Goal: Information Seeking & Learning: Learn about a topic

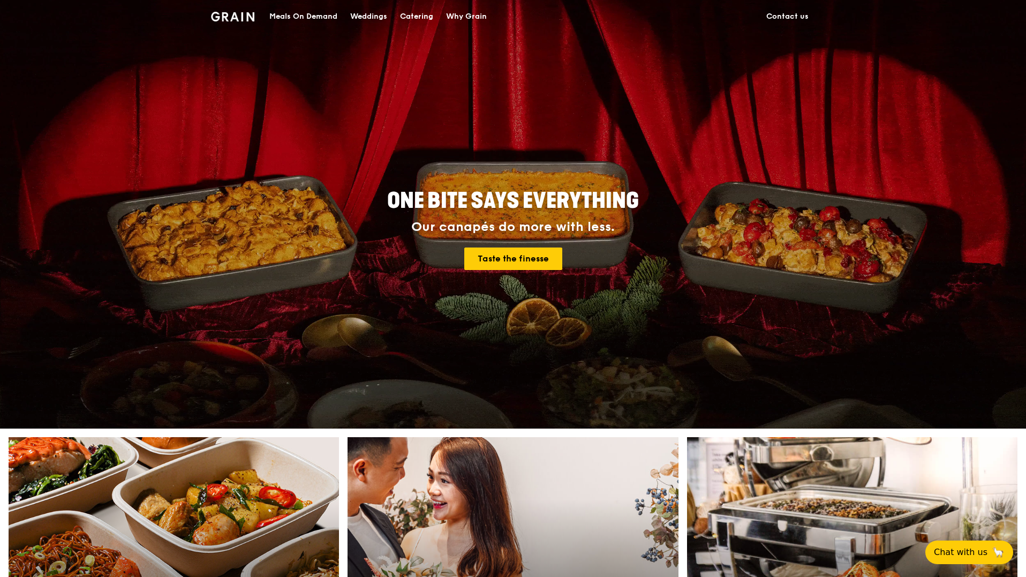
click at [309, 17] on div "Meals On Demand" at bounding box center [303, 17] width 68 height 32
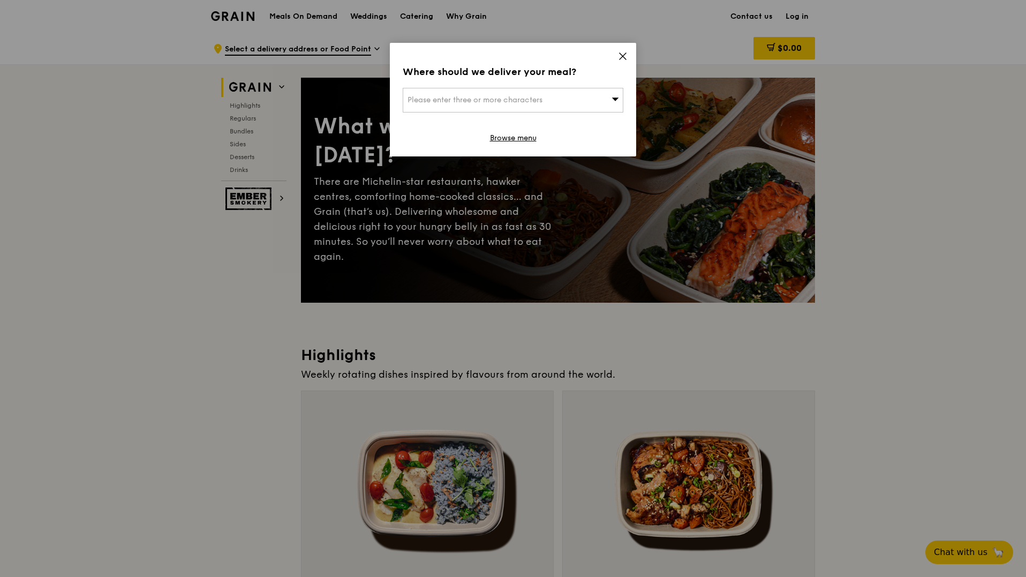
click at [622, 56] on icon at bounding box center [622, 56] width 6 height 6
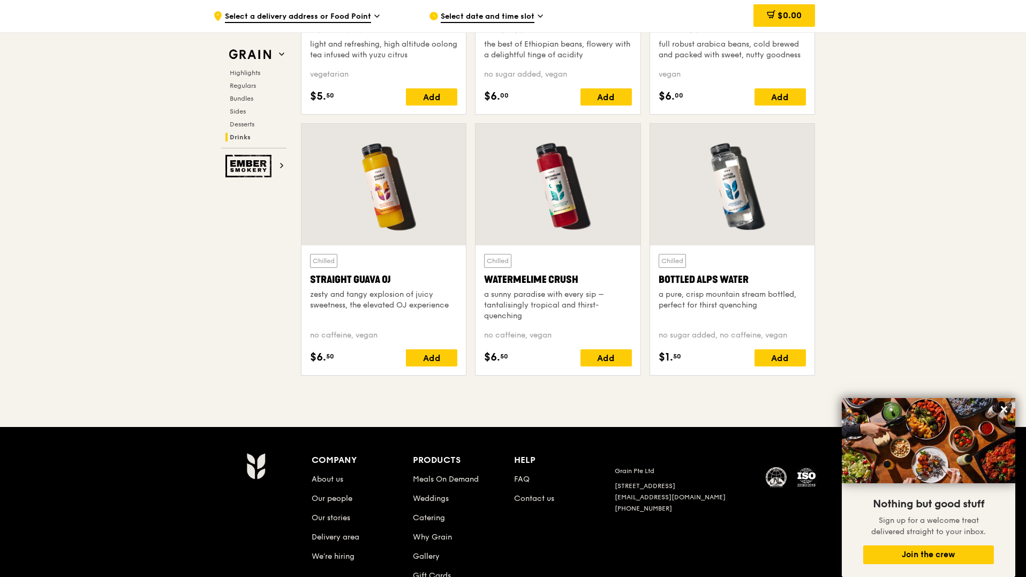
scroll to position [4249, 0]
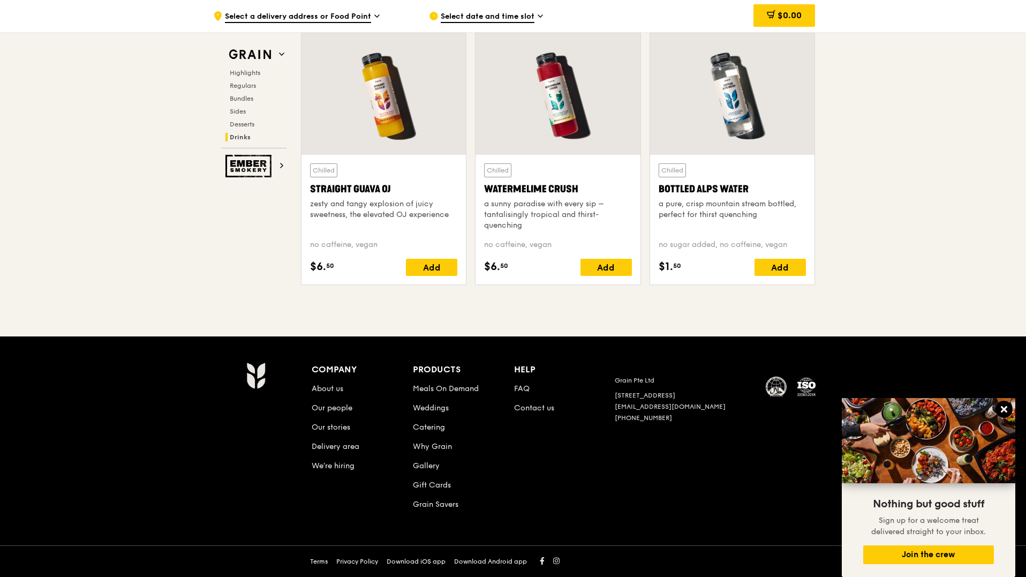
click at [1006, 406] on icon at bounding box center [1004, 409] width 10 height 10
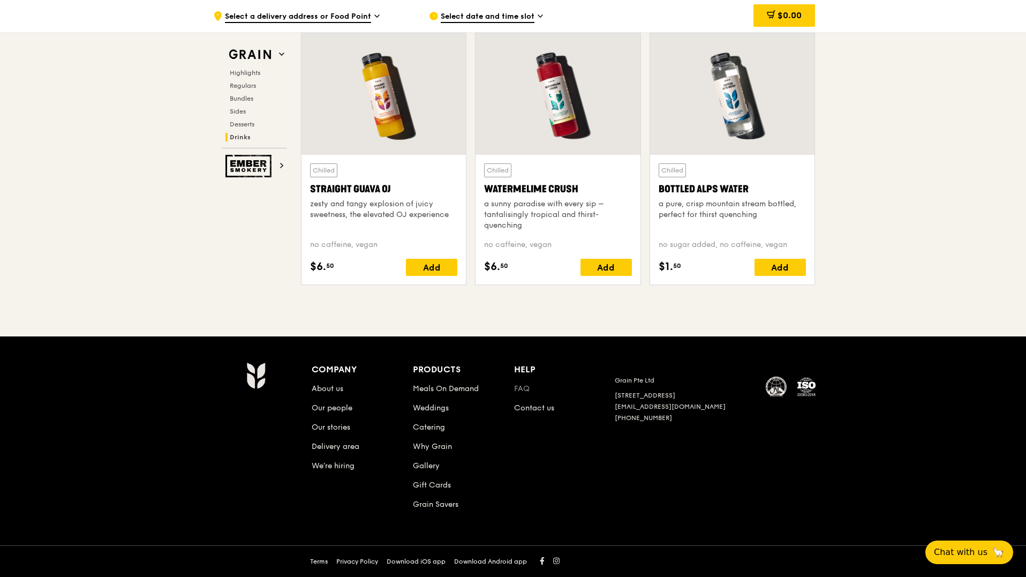
click at [522, 388] on link "FAQ" at bounding box center [522, 388] width 16 height 9
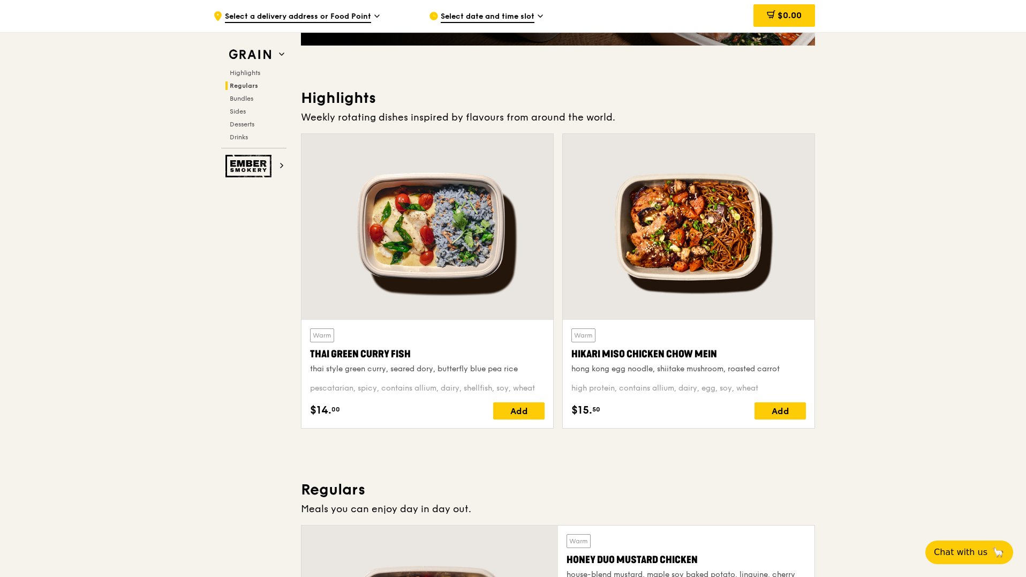
scroll to position [0, 0]
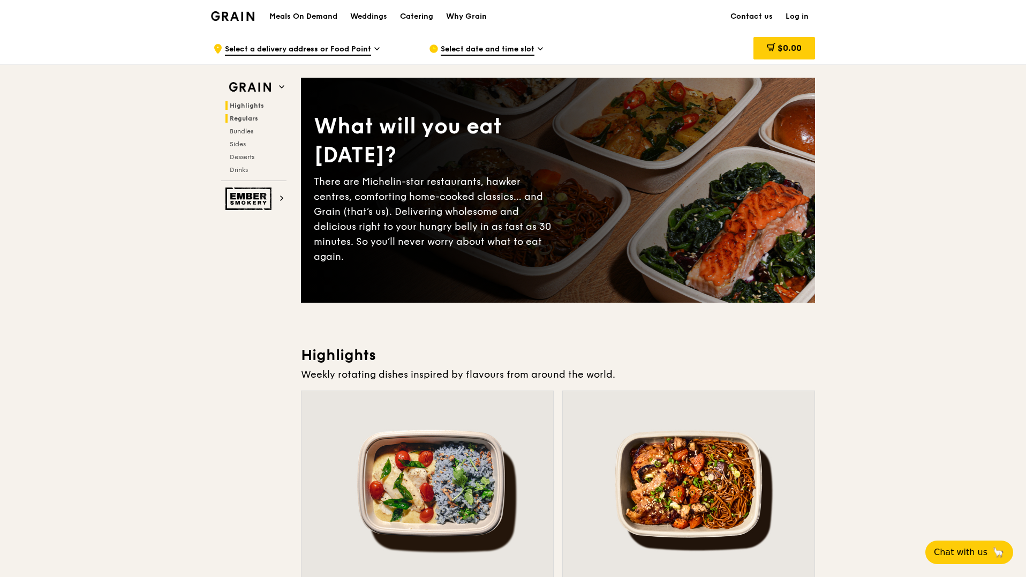
click at [245, 119] on span "Regulars" at bounding box center [244, 118] width 28 height 7
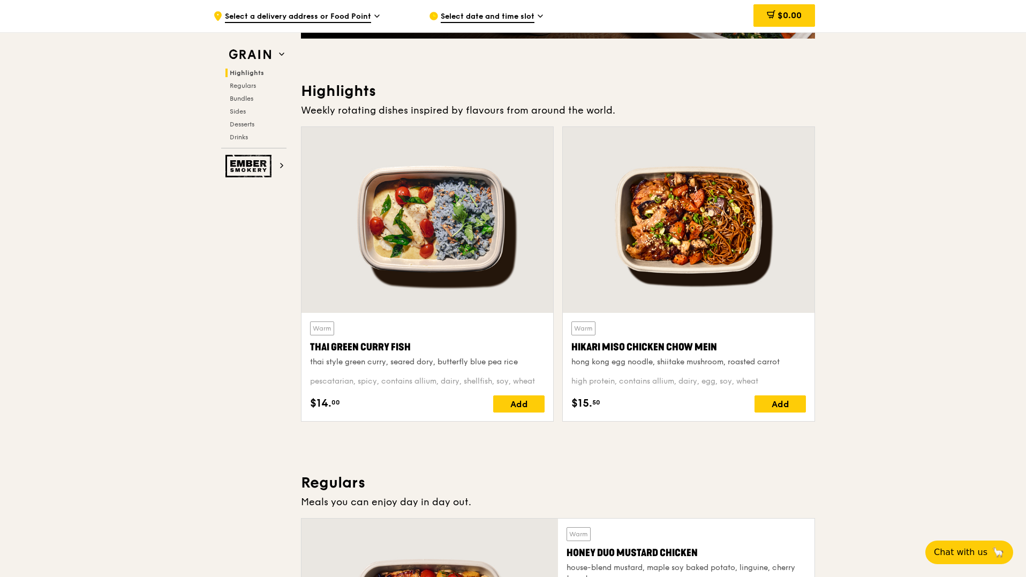
scroll to position [266, 0]
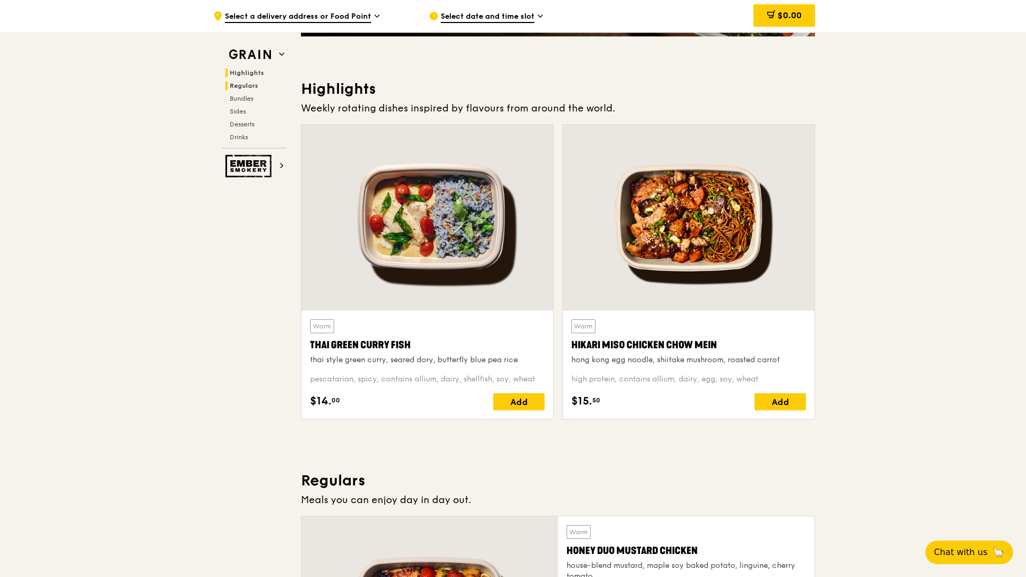
click at [240, 85] on span "Regulars" at bounding box center [244, 85] width 28 height 7
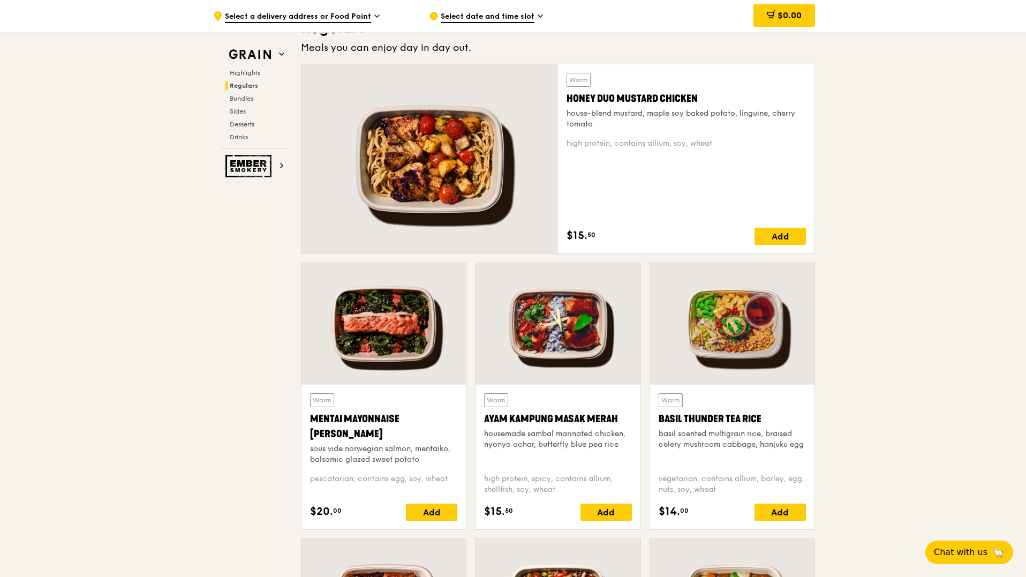
scroll to position [654, 0]
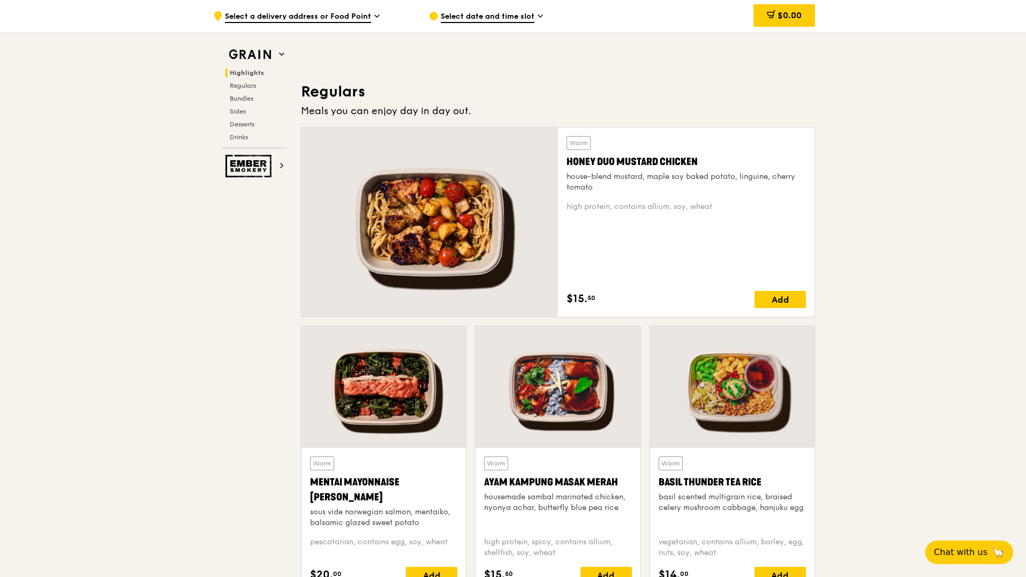
drag, startPoint x: 703, startPoint y: 160, endPoint x: 568, endPoint y: 157, distance: 135.5
click at [568, 157] on div "Honey Duo Mustard Chicken" at bounding box center [685, 161] width 239 height 15
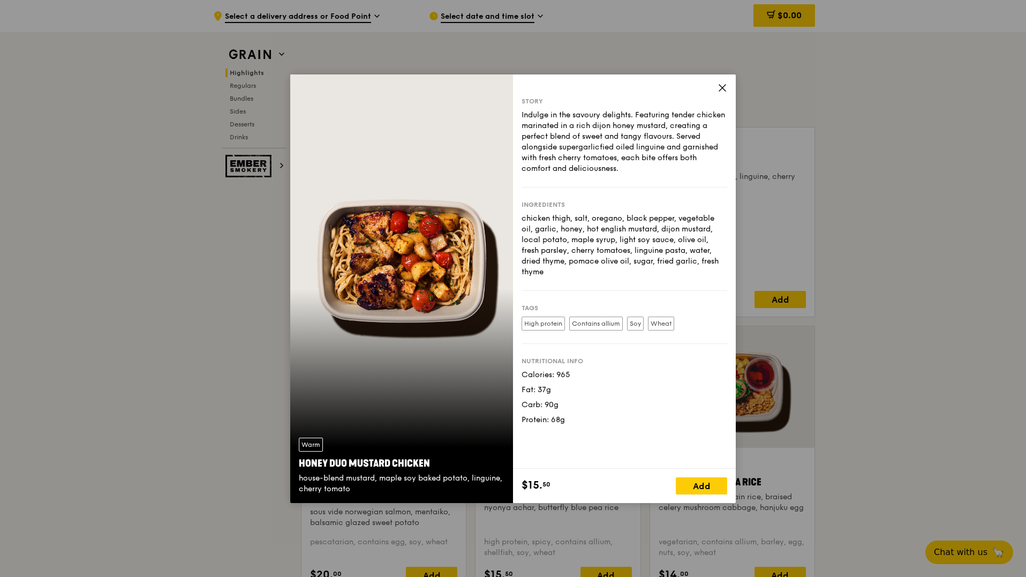
click at [724, 85] on icon at bounding box center [722, 88] width 6 height 6
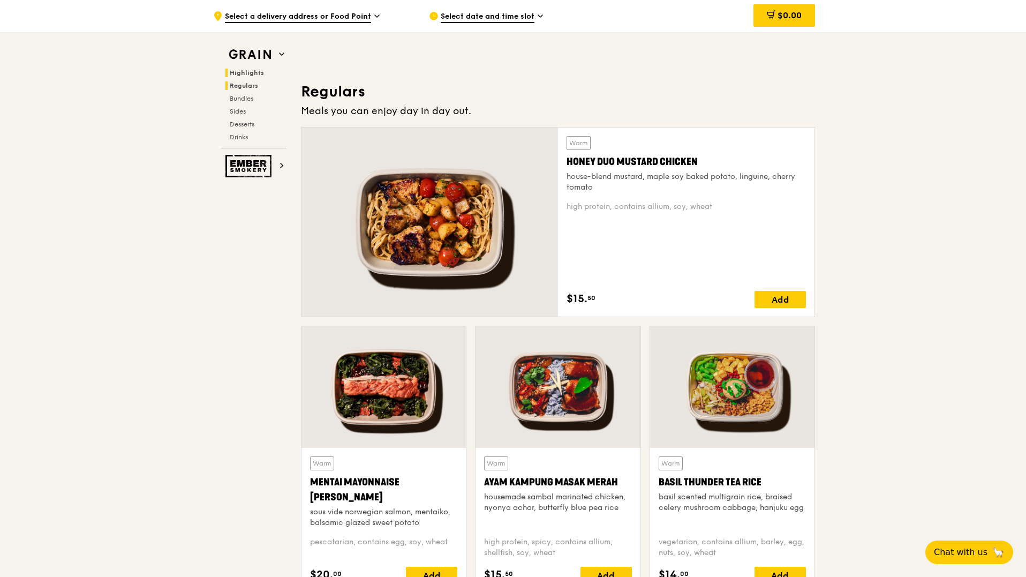
click at [245, 86] on span "Regulars" at bounding box center [244, 85] width 28 height 7
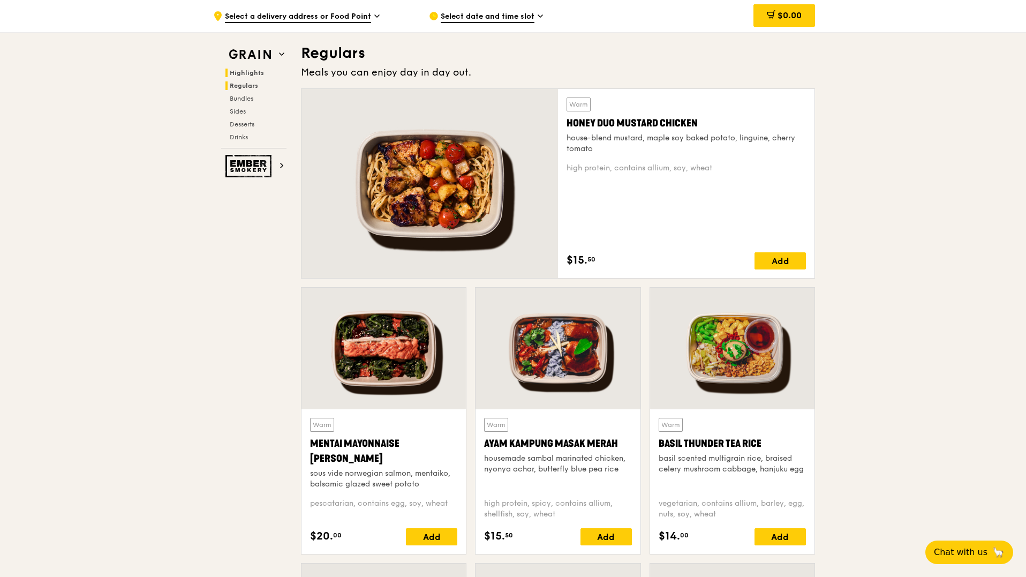
scroll to position [693, 0]
drag, startPoint x: 702, startPoint y: 120, endPoint x: 570, endPoint y: 119, distance: 132.3
click at [570, 119] on div "Honey Duo Mustard Chicken" at bounding box center [685, 122] width 239 height 15
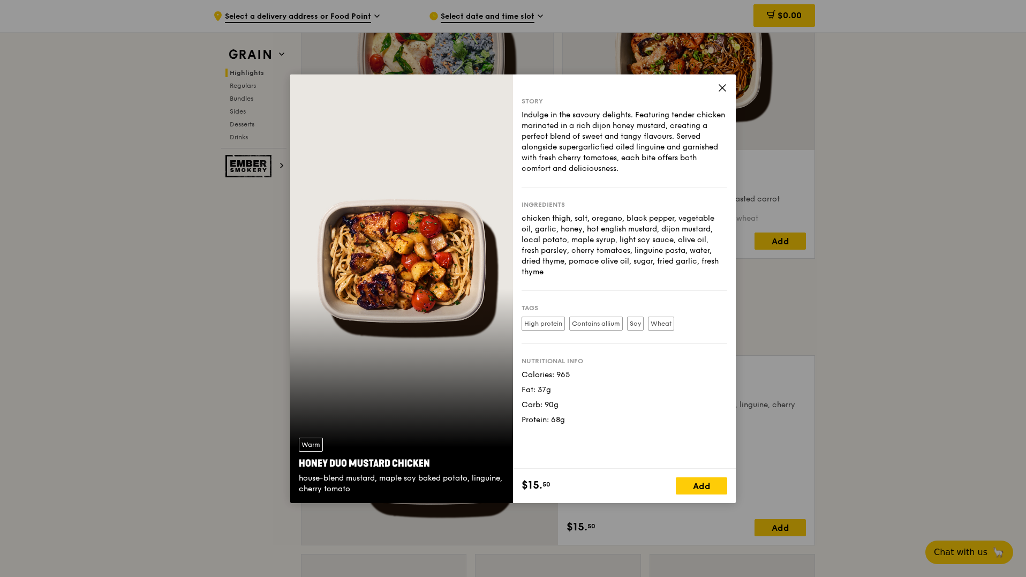
scroll to position [426, 0]
drag, startPoint x: 429, startPoint y: 463, endPoint x: 288, endPoint y: 466, distance: 141.4
click at [288, 466] on div "Warm Honey Duo Mustard Chicken house-blend mustard, maple soy baked potato, lin…" at bounding box center [513, 288] width 1026 height 577
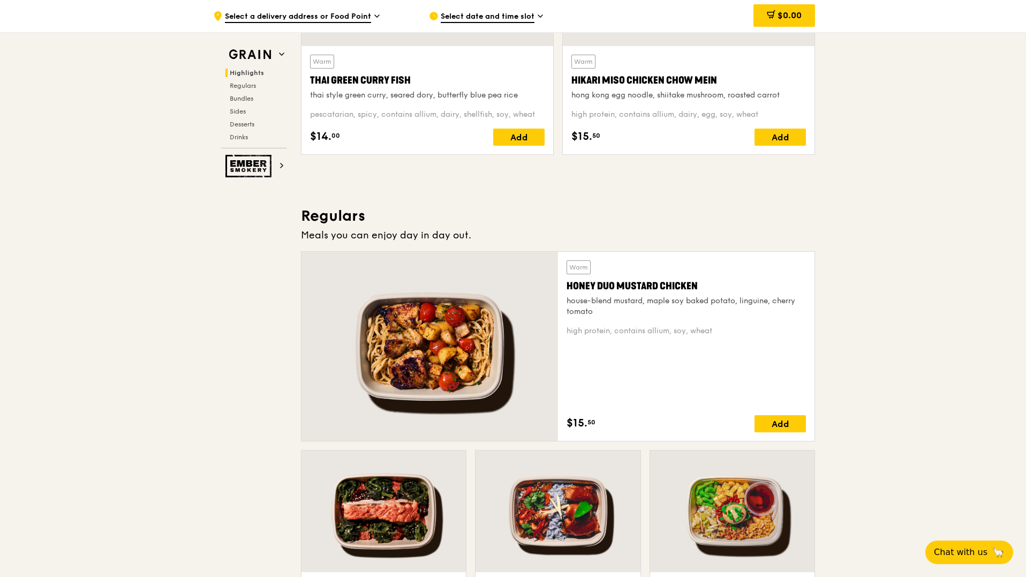
scroll to position [531, 0]
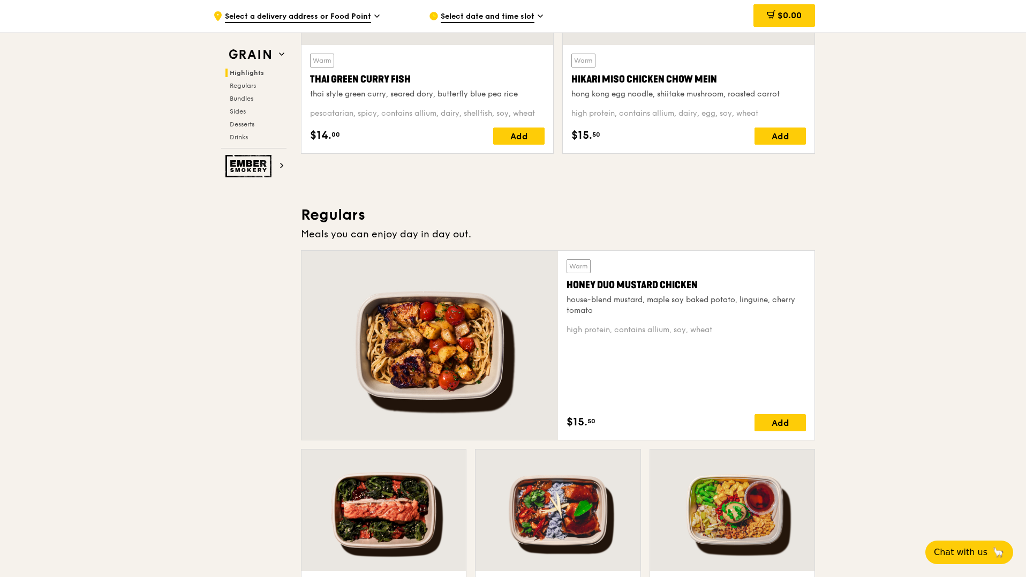
drag, startPoint x: 564, startPoint y: 284, endPoint x: 693, endPoint y: 291, distance: 129.3
click at [693, 291] on div "Warm Honey Duo Mustard Chicken house-blend mustard, maple soy baked potato, lin…" at bounding box center [686, 345] width 256 height 189
copy div "Honey Duo Mustard Chicken"
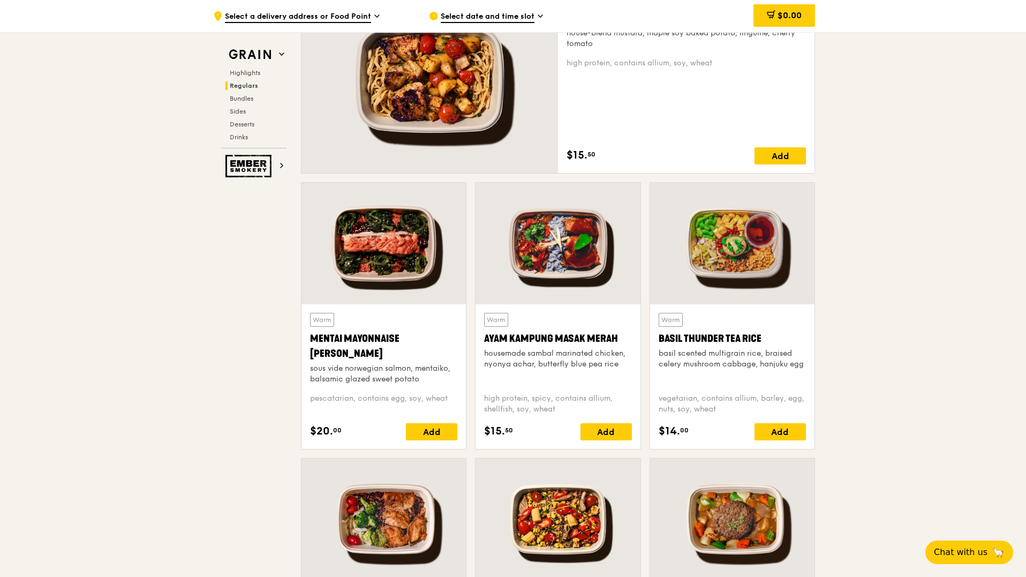
scroll to position [799, 0]
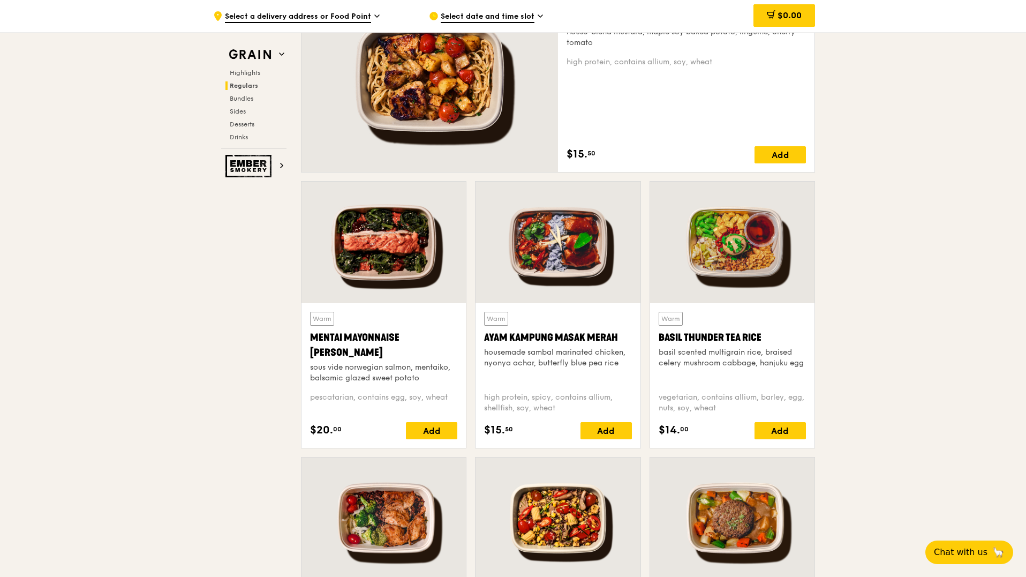
drag, startPoint x: 304, startPoint y: 340, endPoint x: 349, endPoint y: 358, distance: 48.5
click at [349, 357] on div "Warm Mentai Mayonnaise Aburi Salmon sous vide norwegian salmon, mentaiko, balsa…" at bounding box center [383, 375] width 164 height 145
copy div "Mentai Mayonnaise [PERSON_NAME]"
drag, startPoint x: 479, startPoint y: 337, endPoint x: 617, endPoint y: 340, distance: 138.2
click at [617, 340] on div "Warm Ayam [GEOGRAPHIC_DATA] housemade sambal marinated chicken, nyonya achar, b…" at bounding box center [557, 375] width 164 height 145
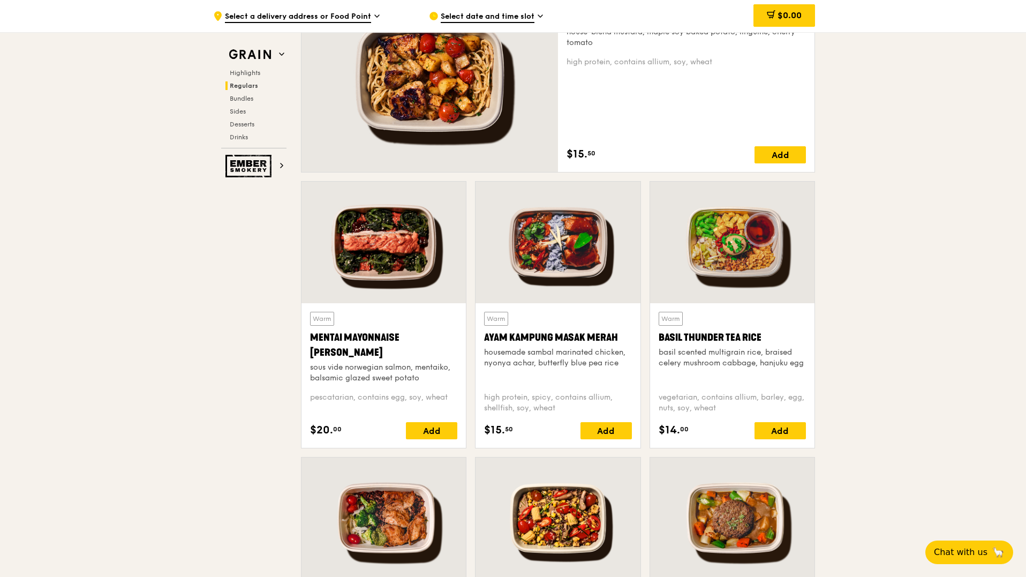
copy div "Ayam Kampung Masak Merah"
drag, startPoint x: 657, startPoint y: 334, endPoint x: 759, endPoint y: 339, distance: 101.8
click at [759, 339] on div "Warm Basil Thunder Tea [PERSON_NAME] scented multigrain rice, braised celery mu…" at bounding box center [732, 375] width 164 height 145
copy div "Basil Thunder Tea Rice"
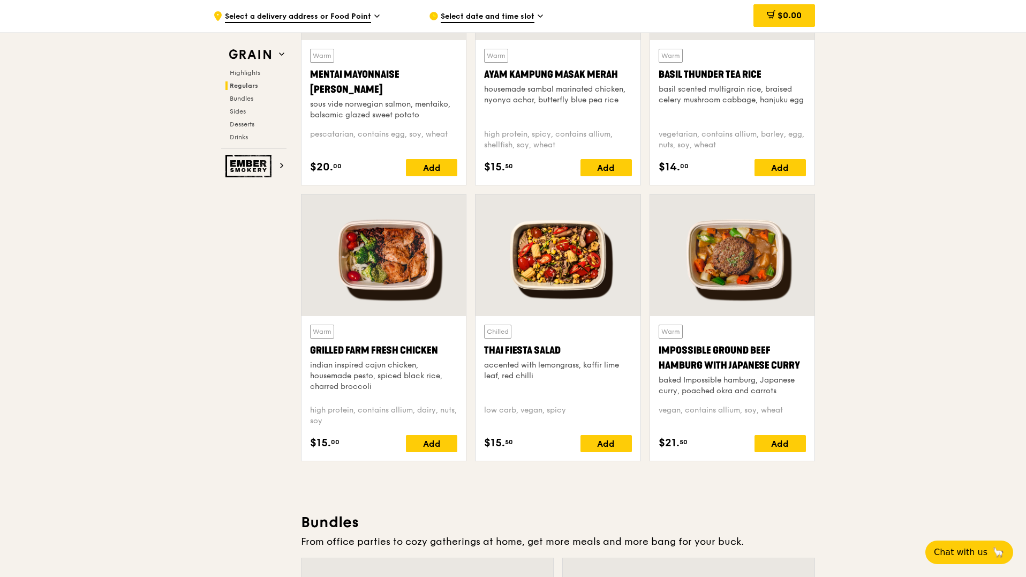
scroll to position [1064, 0]
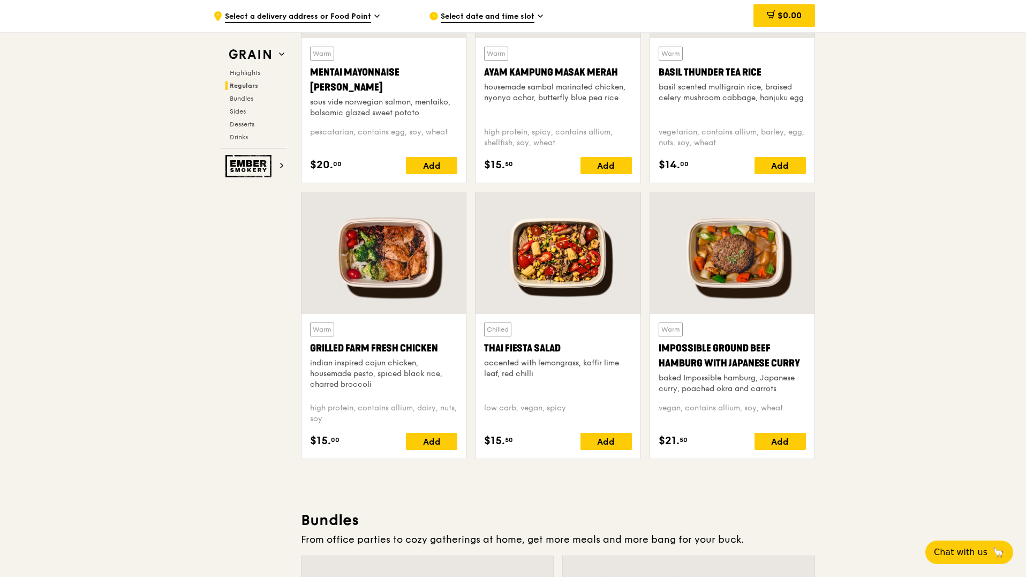
drag, startPoint x: 304, startPoint y: 349, endPoint x: 440, endPoint y: 349, distance: 136.5
click at [440, 349] on div "Warm Grilled Farm Fresh Chicken indian inspired cajun chicken, housemade pesto,…" at bounding box center [383, 386] width 164 height 145
copy div "Grilled Farm Fresh Chicken"
drag, startPoint x: 477, startPoint y: 346, endPoint x: 561, endPoint y: 346, distance: 84.1
click at [561, 346] on div "Chilled Thai Fiesta Salad accented with lemongrass, kaffir lime leaf, red chill…" at bounding box center [557, 386] width 164 height 145
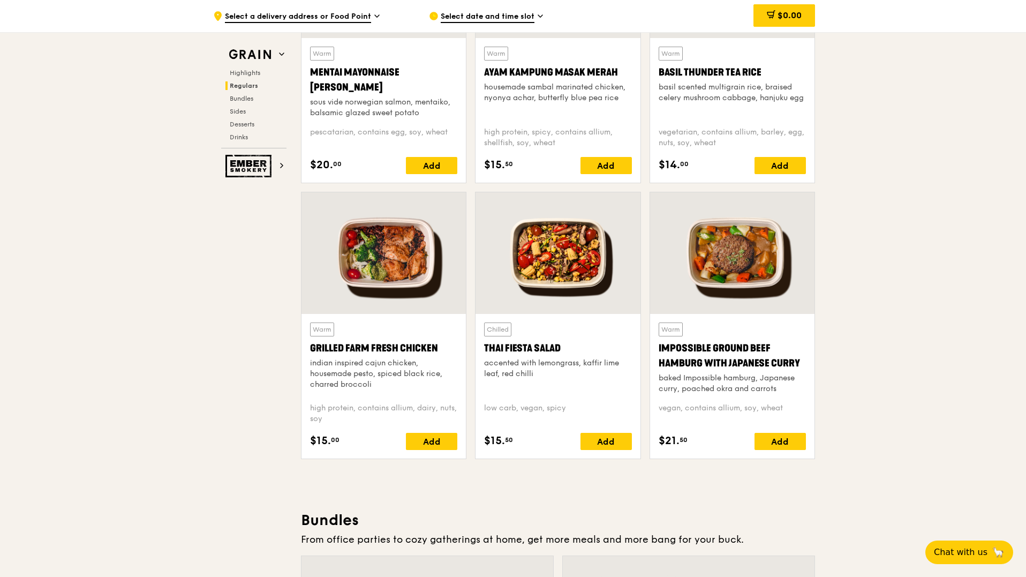
copy div "Thai Fiesta Salad"
drag, startPoint x: 653, startPoint y: 348, endPoint x: 802, endPoint y: 369, distance: 150.4
click at [802, 369] on div "Warm Impossible Ground Beef Hamburg with Japanese [PERSON_NAME] baked Impossibl…" at bounding box center [732, 386] width 164 height 145
copy div "Impossible Ground Beef Hamburg with Japanese Curry"
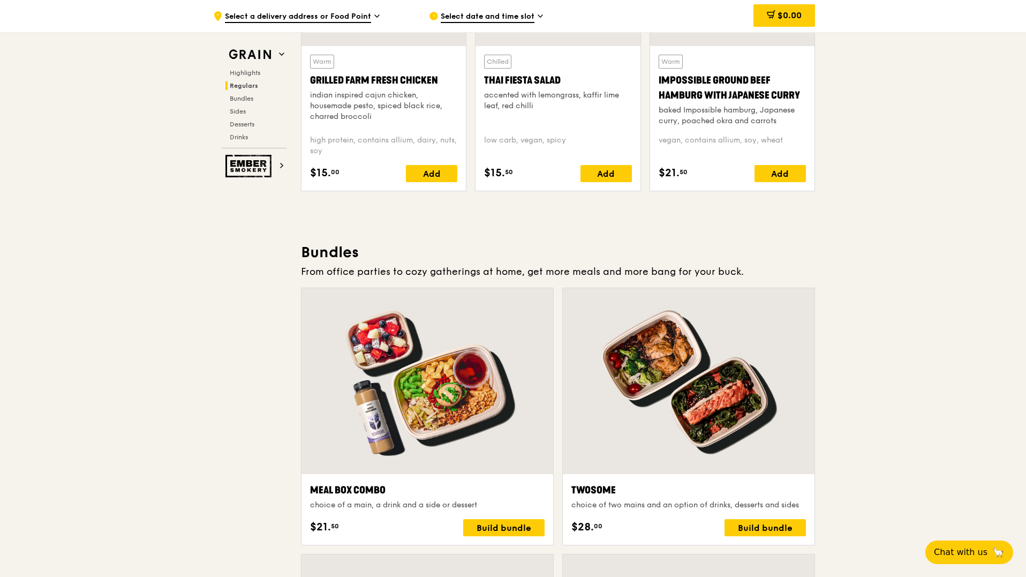
scroll to position [1334, 0]
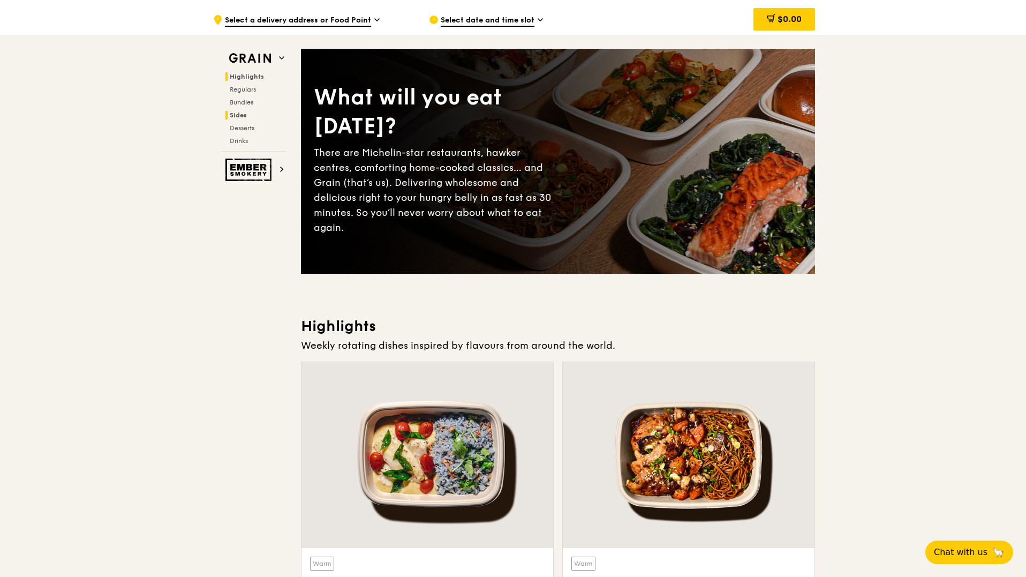
click at [238, 116] on span "Sides" at bounding box center [238, 114] width 17 height 7
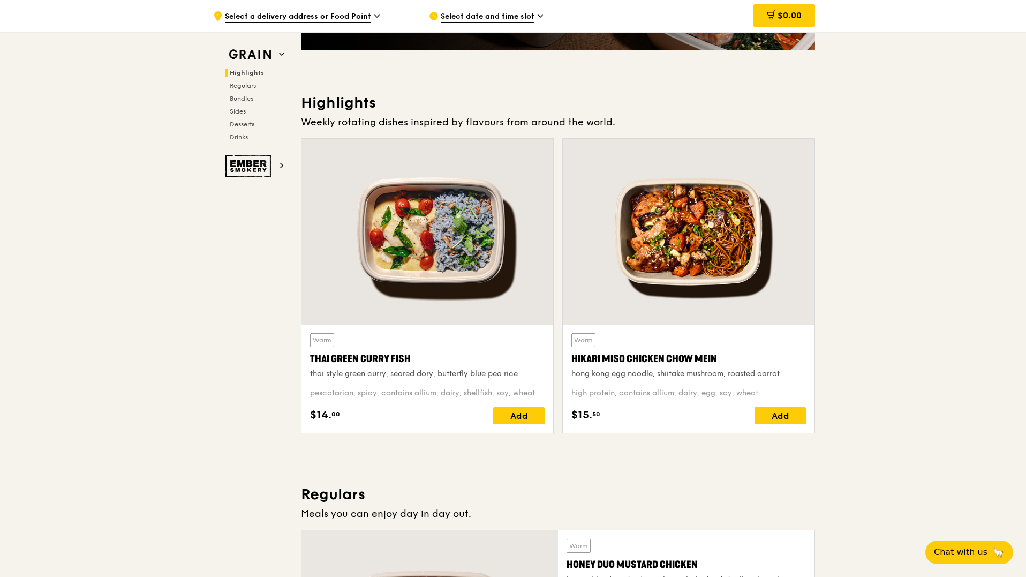
scroll to position [252, 0]
drag, startPoint x: 304, startPoint y: 356, endPoint x: 410, endPoint y: 358, distance: 106.6
click at [410, 358] on div "Warm Thai Green [PERSON_NAME] Fish thai style green [PERSON_NAME], seared dory,…" at bounding box center [427, 378] width 252 height 108
copy div "Thai Green Curry Fish"
drag, startPoint x: 569, startPoint y: 360, endPoint x: 727, endPoint y: 315, distance: 163.9
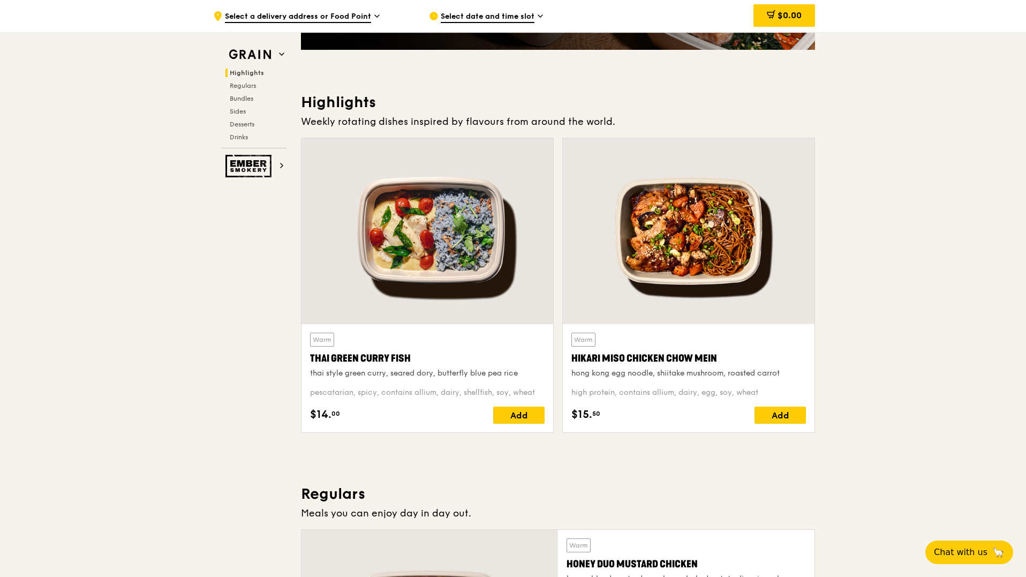
click at [716, 361] on div "Warm Hikari Miso Chicken Chow Mein hong kong egg noodle, shiitake mushroom, roa…" at bounding box center [689, 378] width 252 height 108
copy div "Hikari Miso Chicken Chow Mein"
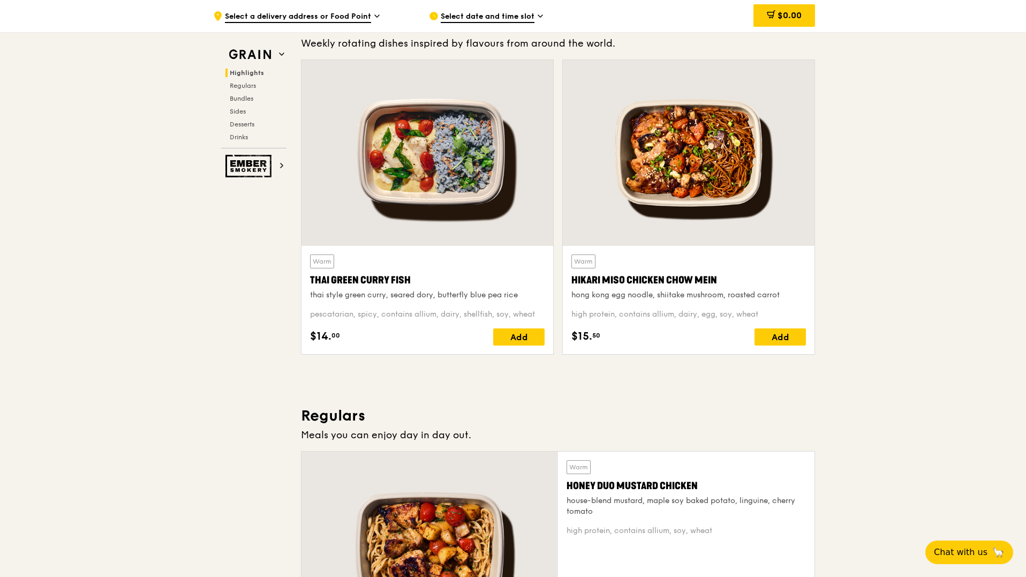
scroll to position [328, 0]
